Goal: Task Accomplishment & Management: Use online tool/utility

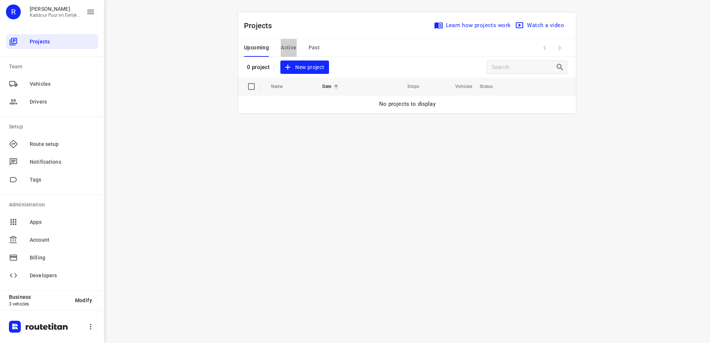
click at [288, 46] on span "Active" at bounding box center [289, 47] width 16 height 9
click at [260, 46] on span "Upcoming" at bounding box center [256, 47] width 25 height 9
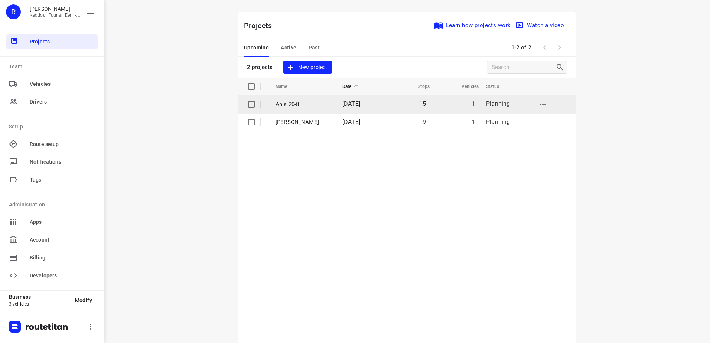
click at [343, 106] on span "[DATE]" at bounding box center [352, 103] width 18 height 7
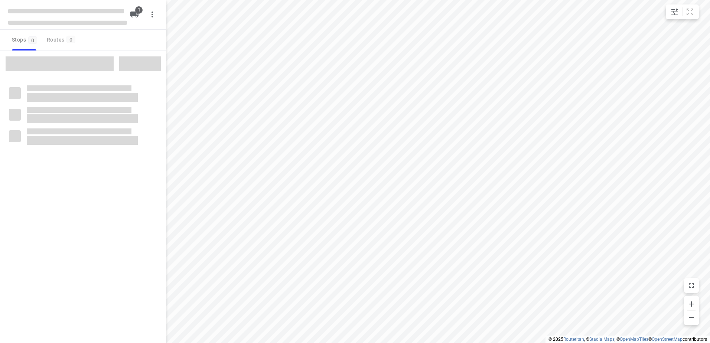
type input "distance"
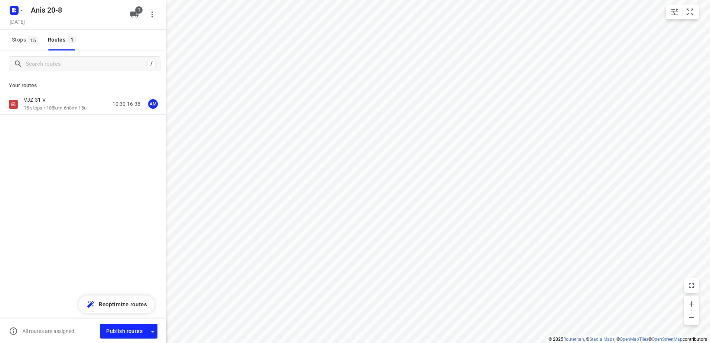
click at [68, 112] on div "VJZ-31-V 15 stops • 188km • 6h8m • 15u 10:30-16:38 AM" at bounding box center [83, 104] width 166 height 21
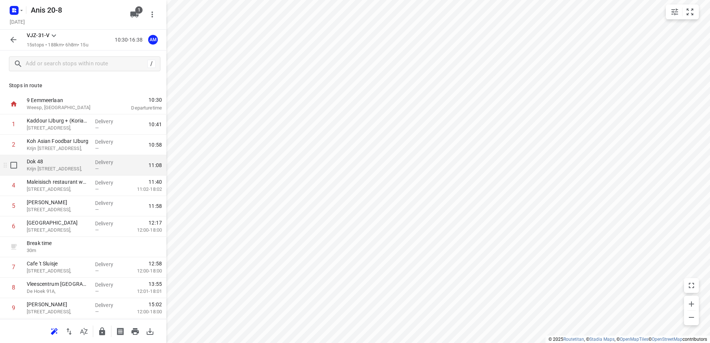
click at [89, 172] on div "Dok 48 [PERSON_NAME][STREET_ADDRESS]," at bounding box center [58, 165] width 68 height 20
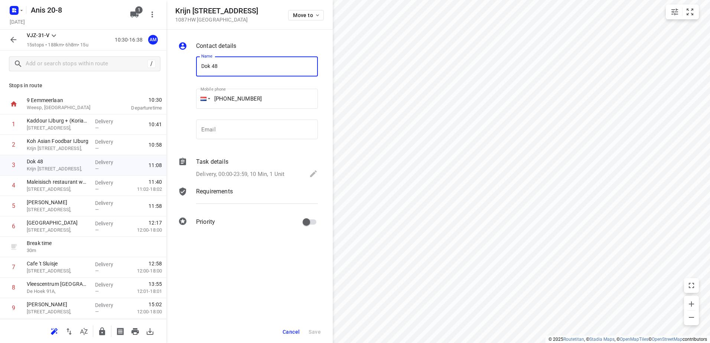
click at [259, 62] on input "Dok 48" at bounding box center [257, 66] width 122 height 20
type input "Dok 48 (dubbel check de pakbon!)"
click at [319, 334] on span "Save" at bounding box center [315, 332] width 12 height 6
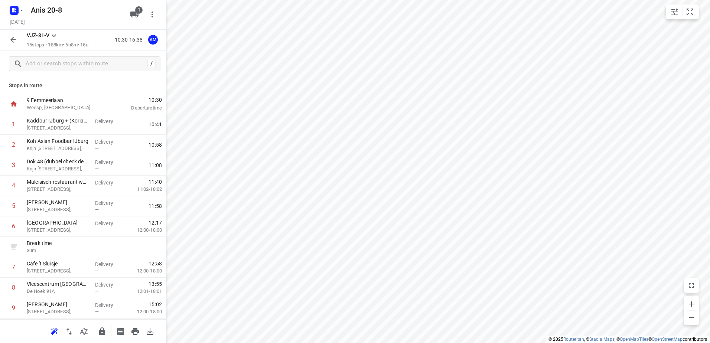
click at [13, 36] on icon "button" at bounding box center [13, 39] width 9 height 9
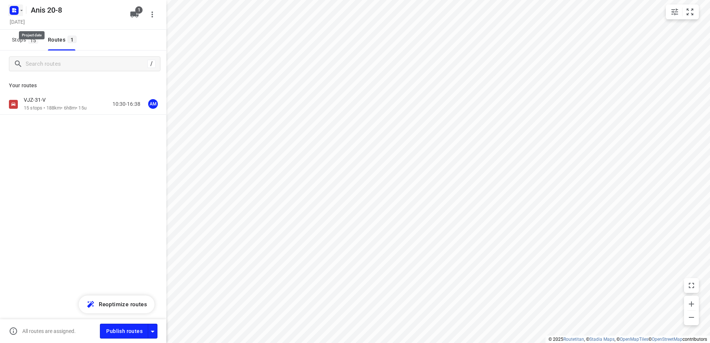
click at [14, 4] on icon "button" at bounding box center [14, 10] width 12 height 12
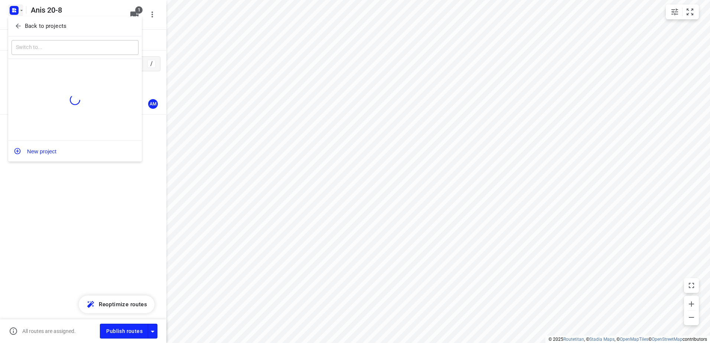
click at [80, 258] on div at bounding box center [355, 171] width 710 height 343
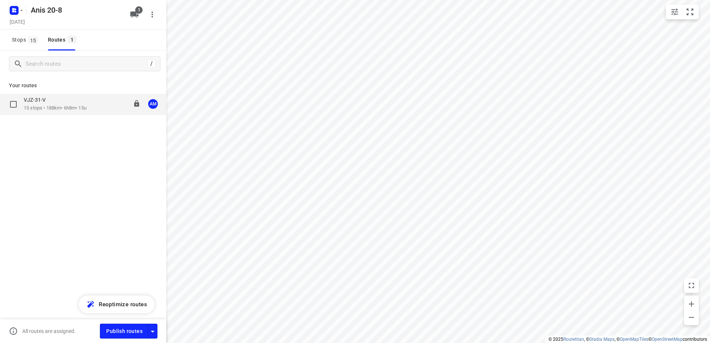
click at [69, 108] on p "15 stops • 188km • 6h8m • 15u" at bounding box center [55, 108] width 63 height 7
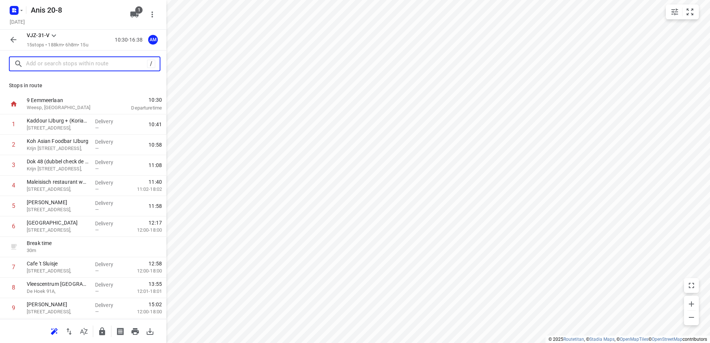
click at [93, 64] on input "text" at bounding box center [86, 64] width 121 height 12
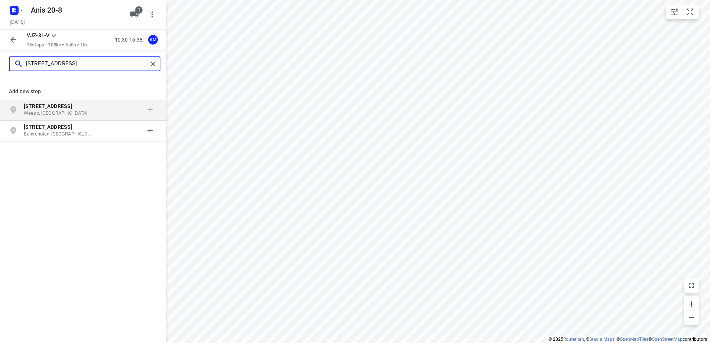
type input "[STREET_ADDRESS]"
click at [56, 104] on b "[STREET_ADDRESS]" at bounding box center [48, 106] width 48 height 6
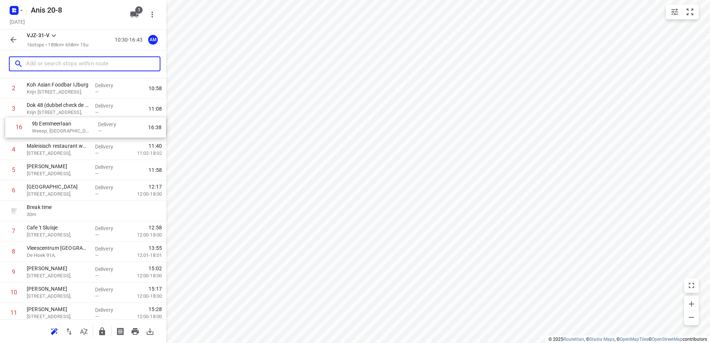
drag, startPoint x: 86, startPoint y: 289, endPoint x: 91, endPoint y: 128, distance: 161.3
click at [91, 128] on div "1 Kaddour IJburg + ([PERSON_NAME] & Peterselie ophalen) [STREET_ADDRESS], Deliv…" at bounding box center [83, 231] width 166 height 347
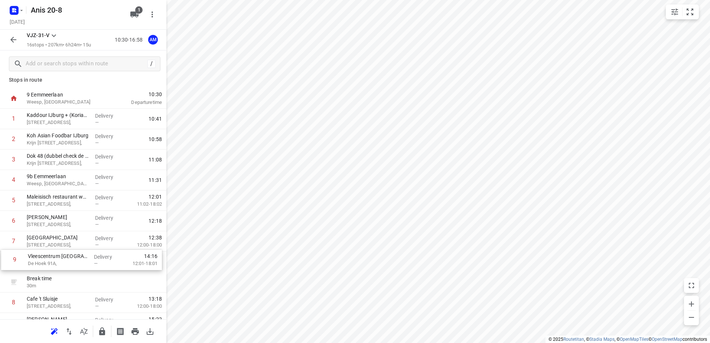
scroll to position [8, 0]
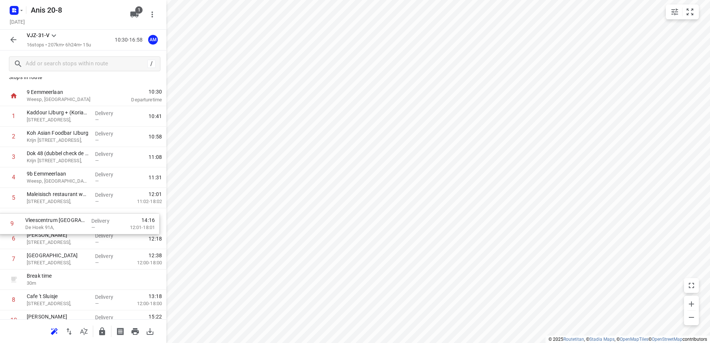
drag, startPoint x: 77, startPoint y: 310, endPoint x: 75, endPoint y: 222, distance: 88.1
click at [75, 222] on div "1 Kaddour IJburg + ([PERSON_NAME] & Peterselie ophalen) [STREET_ADDRESS], Deliv…" at bounding box center [83, 279] width 166 height 347
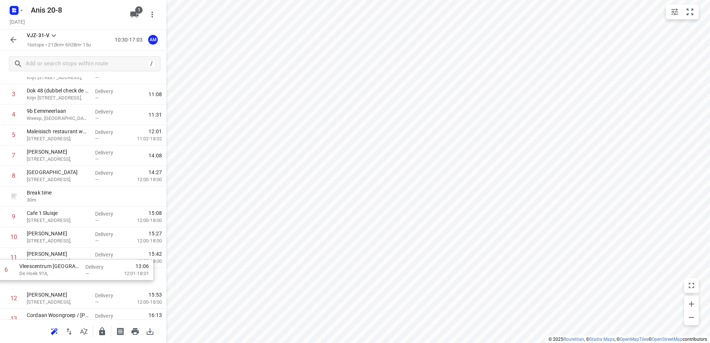
scroll to position [72, 0]
drag, startPoint x: 75, startPoint y: 222, endPoint x: 71, endPoint y: 259, distance: 37.7
click at [71, 259] on div "1 Kaddour IJburg + ([PERSON_NAME] & Peterselie ophalen) [STREET_ADDRESS], Deliv…" at bounding box center [83, 216] width 166 height 347
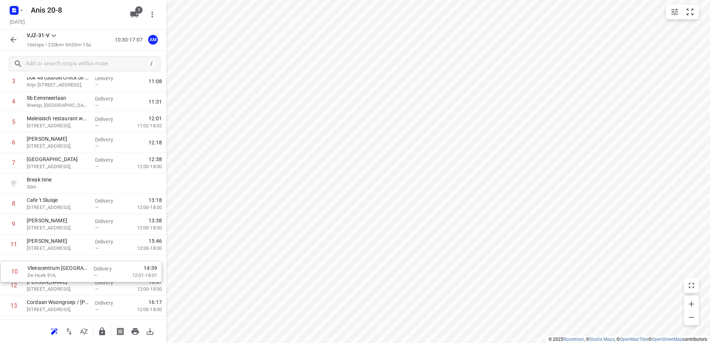
scroll to position [95, 0]
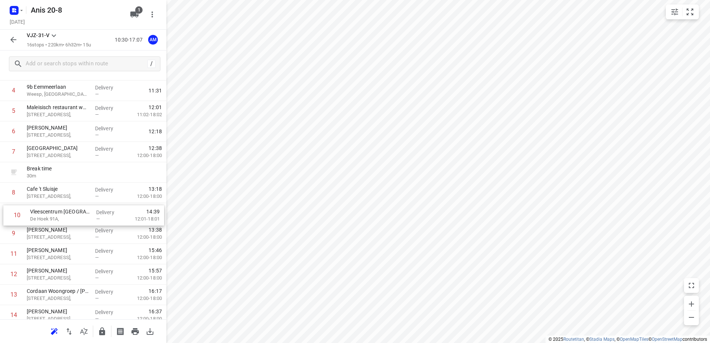
drag, startPoint x: 93, startPoint y: 255, endPoint x: 96, endPoint y: 215, distance: 39.8
click at [96, 215] on div "1 Kaddour IJburg + ([PERSON_NAME] & Peterselie ophalen) [STREET_ADDRESS], Deliv…" at bounding box center [83, 192] width 166 height 347
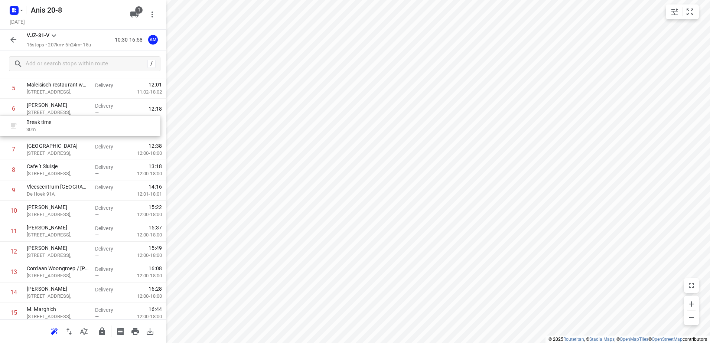
scroll to position [113, 0]
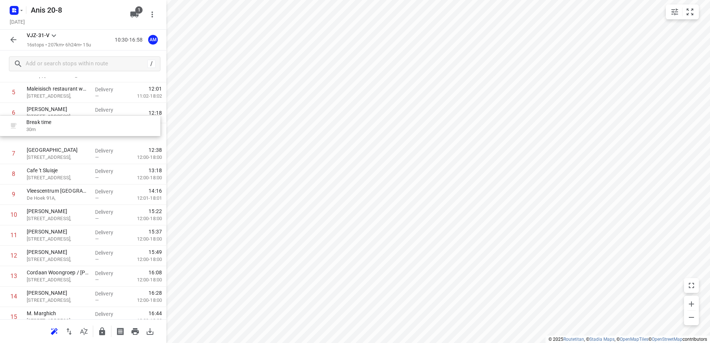
drag, startPoint x: 75, startPoint y: 141, endPoint x: 75, endPoint y: 122, distance: 18.6
click at [75, 122] on div "1 Kaddour IJburg + ([PERSON_NAME] & Peterselie ophalen) [STREET_ADDRESS], Deliv…" at bounding box center [83, 174] width 166 height 347
click at [12, 39] on icon "button" at bounding box center [13, 40] width 6 height 6
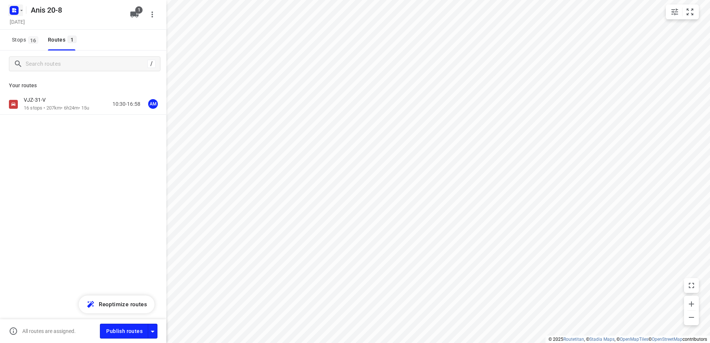
click at [20, 8] on icon "button" at bounding box center [22, 10] width 6 height 6
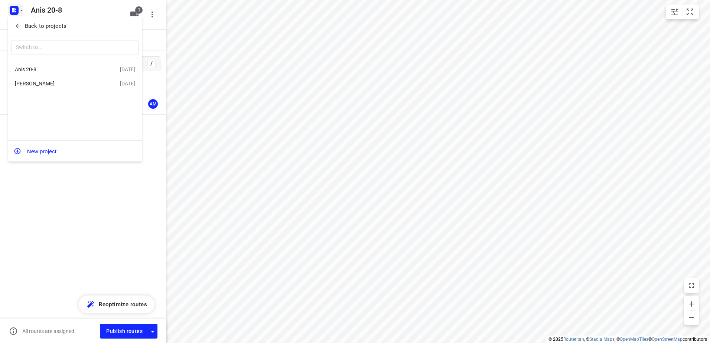
click at [62, 87] on div "[PERSON_NAME]" at bounding box center [57, 84] width 85 height 6
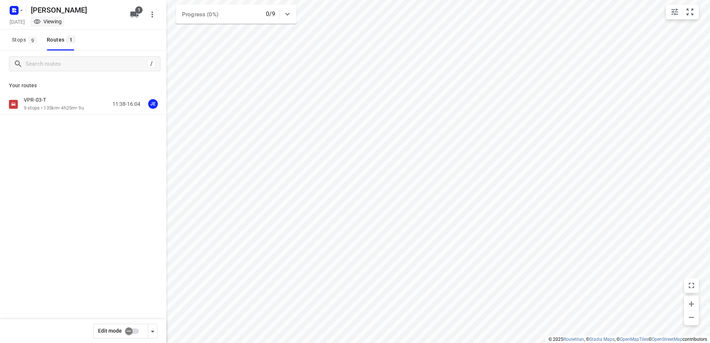
click at [80, 12] on div "[PERSON_NAME]" at bounding box center [66, 9] width 119 height 13
click at [60, 103] on div "VPR-03-T" at bounding box center [54, 101] width 60 height 8
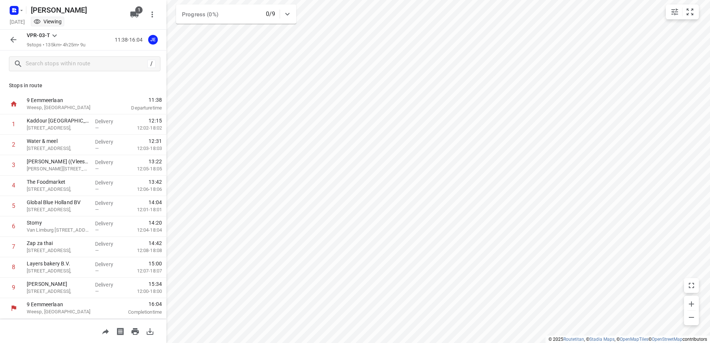
click at [8, 38] on button "button" at bounding box center [13, 39] width 15 height 15
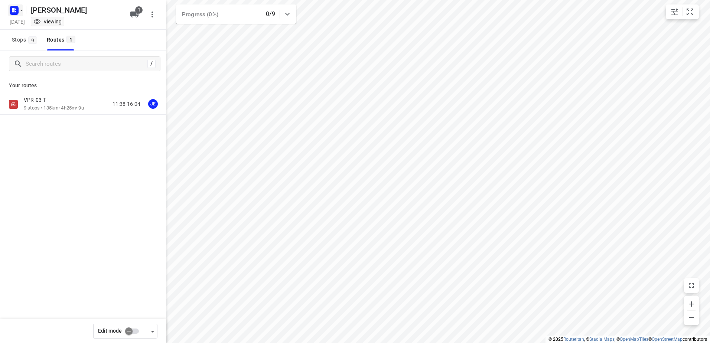
click at [12, 16] on icon "button" at bounding box center [14, 10] width 12 height 12
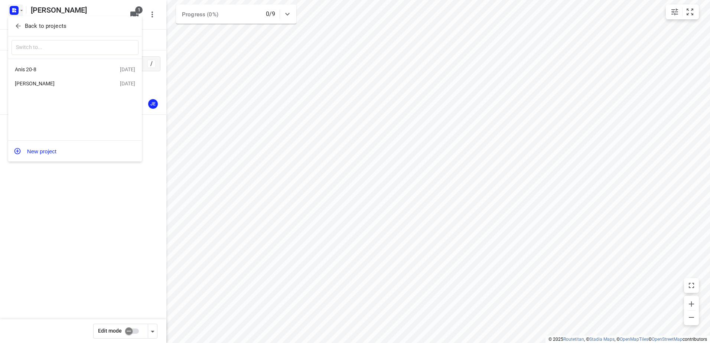
click at [53, 75] on div "Anis 20-8 [DATE]" at bounding box center [75, 69] width 134 height 14
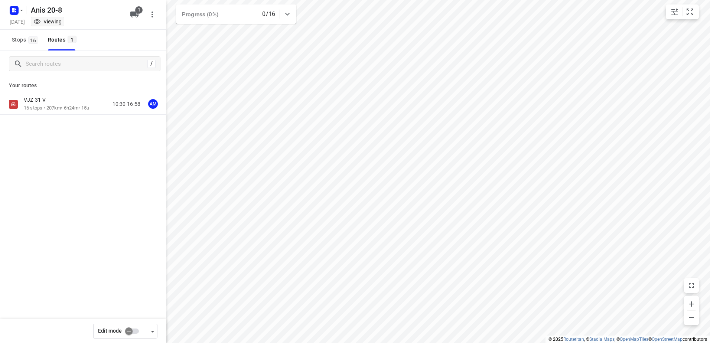
click at [57, 107] on p "16 stops • 207km • 6h24m • 15u" at bounding box center [56, 108] width 65 height 7
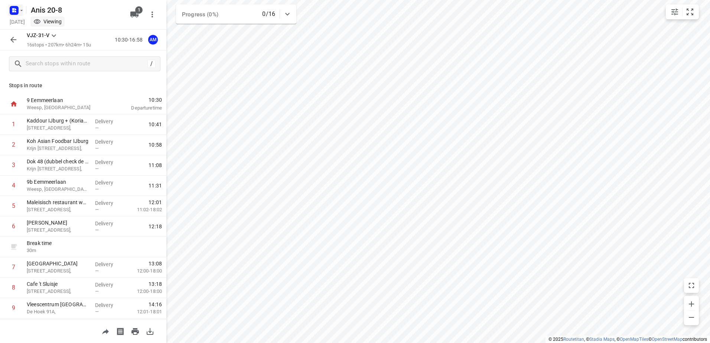
click at [16, 10] on rect "button" at bounding box center [14, 10] width 9 height 9
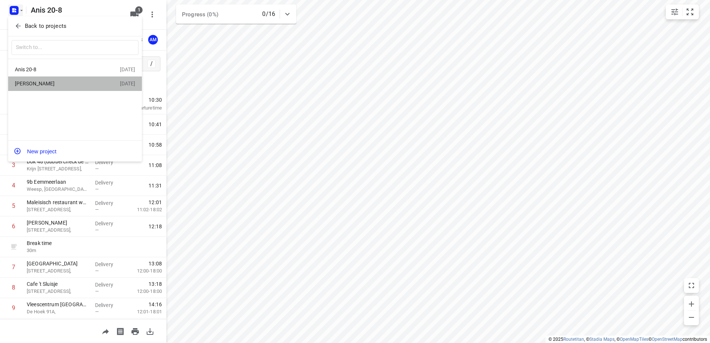
click at [62, 81] on div "[PERSON_NAME]" at bounding box center [67, 83] width 105 height 9
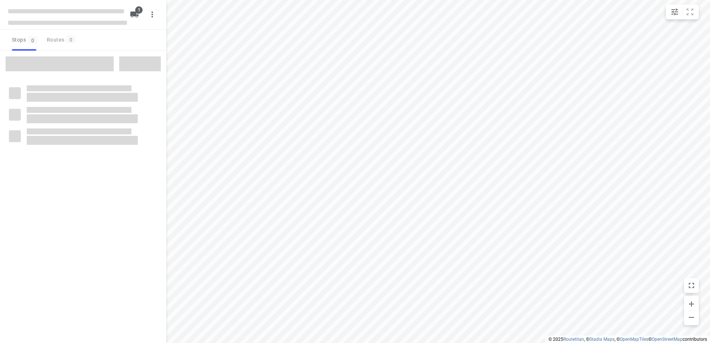
type input "distance"
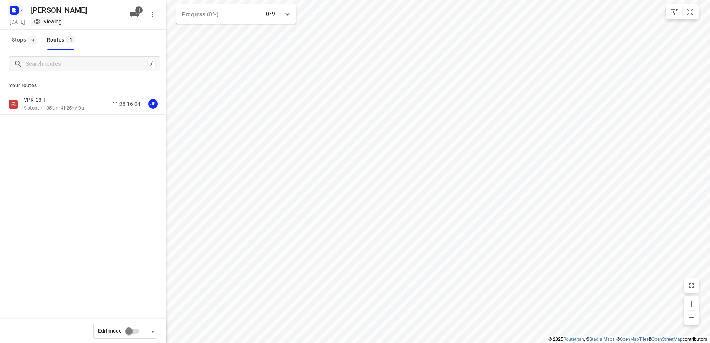
click at [16, 9] on icon "button" at bounding box center [15, 9] width 2 height 2
click at [58, 29] on p "Back to projects" at bounding box center [46, 26] width 42 height 9
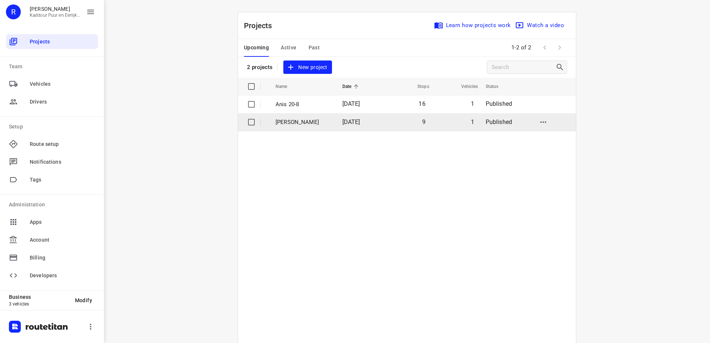
click at [321, 127] on td "[PERSON_NAME]" at bounding box center [302, 122] width 68 height 18
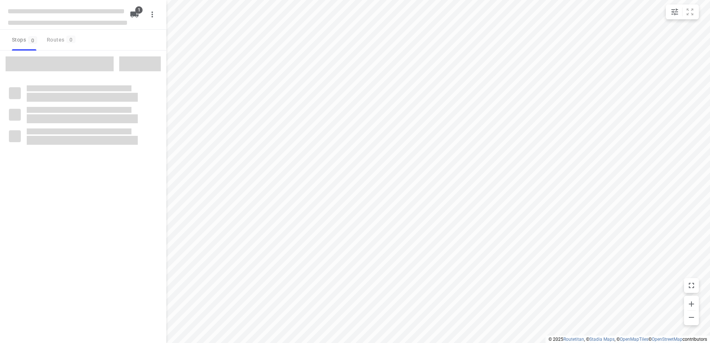
type input "distance"
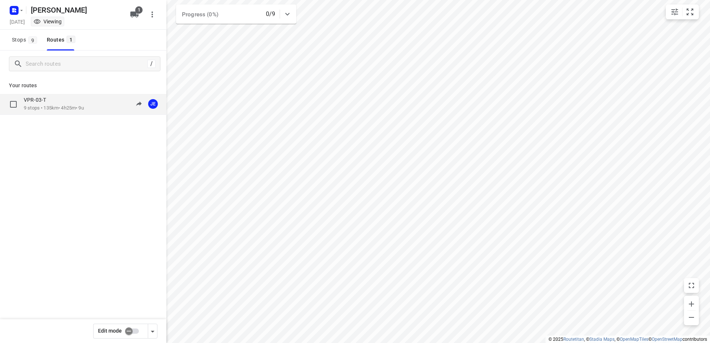
click at [58, 108] on p "9 stops • 135km • 4h25m • 9u" at bounding box center [54, 108] width 60 height 7
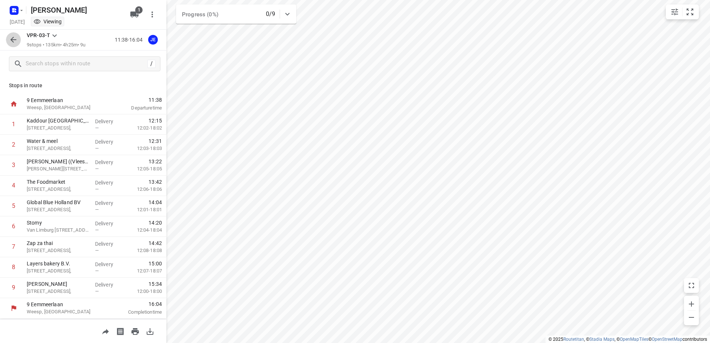
click at [19, 40] on button "button" at bounding box center [13, 39] width 15 height 15
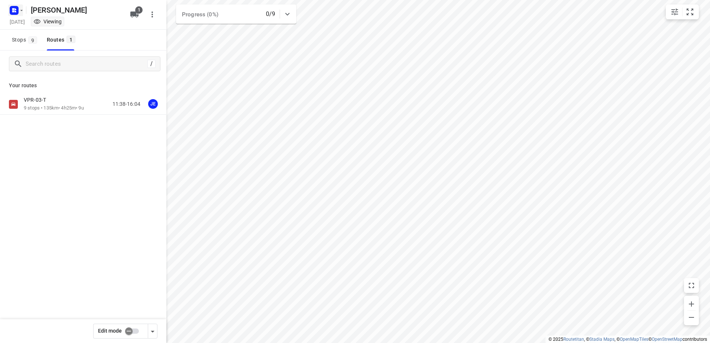
click at [12, 9] on icon "button" at bounding box center [13, 9] width 2 height 2
click at [31, 27] on p "Back to projects" at bounding box center [46, 26] width 42 height 9
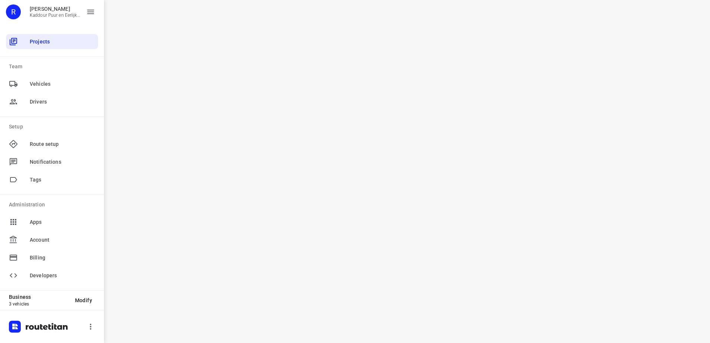
click at [354, 110] on div "i © 2025 Routetitan , © Stadia Maps , © OpenMapTiles © OpenStreetMap contributo…" at bounding box center [407, 171] width 606 height 343
